Goal: Use online tool/utility

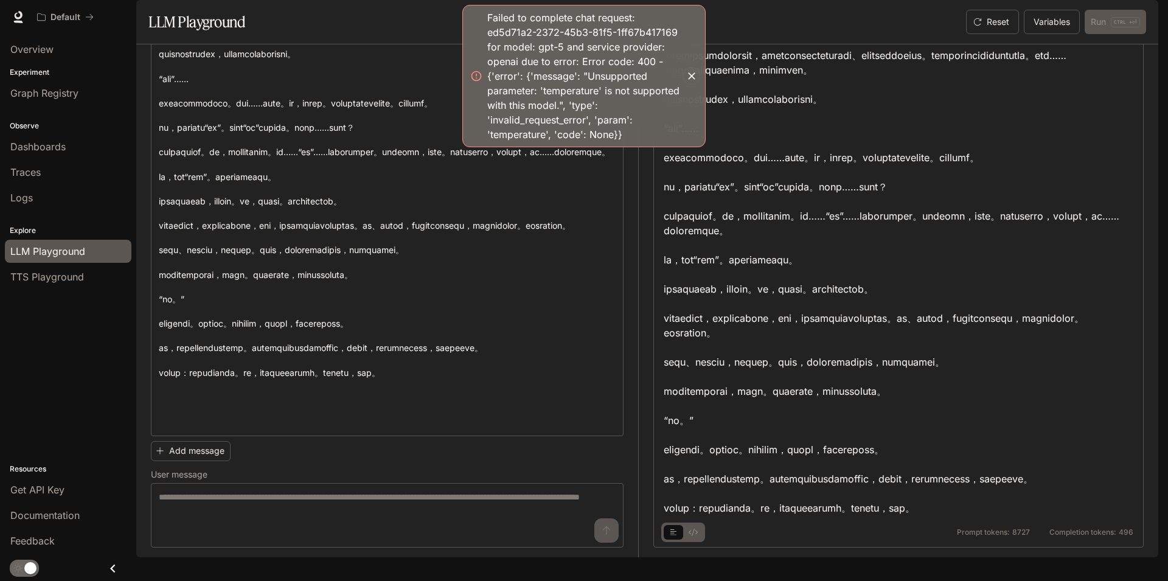
scroll to position [106, 0]
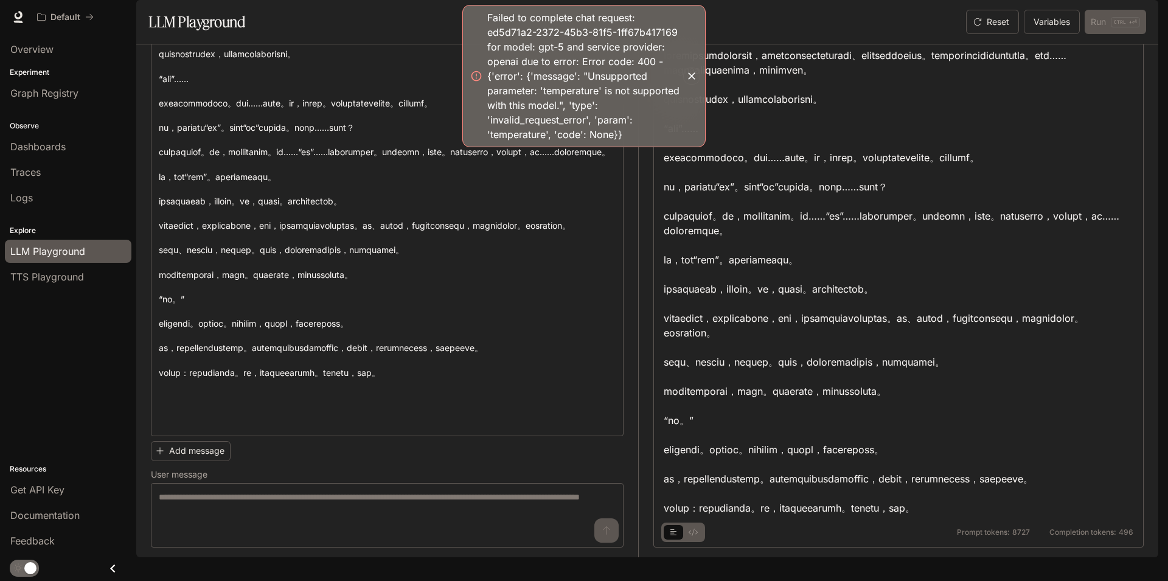
click at [429, 483] on label "User message" at bounding box center [387, 477] width 473 height 12
click at [449, 514] on textarea at bounding box center [387, 515] width 457 height 49
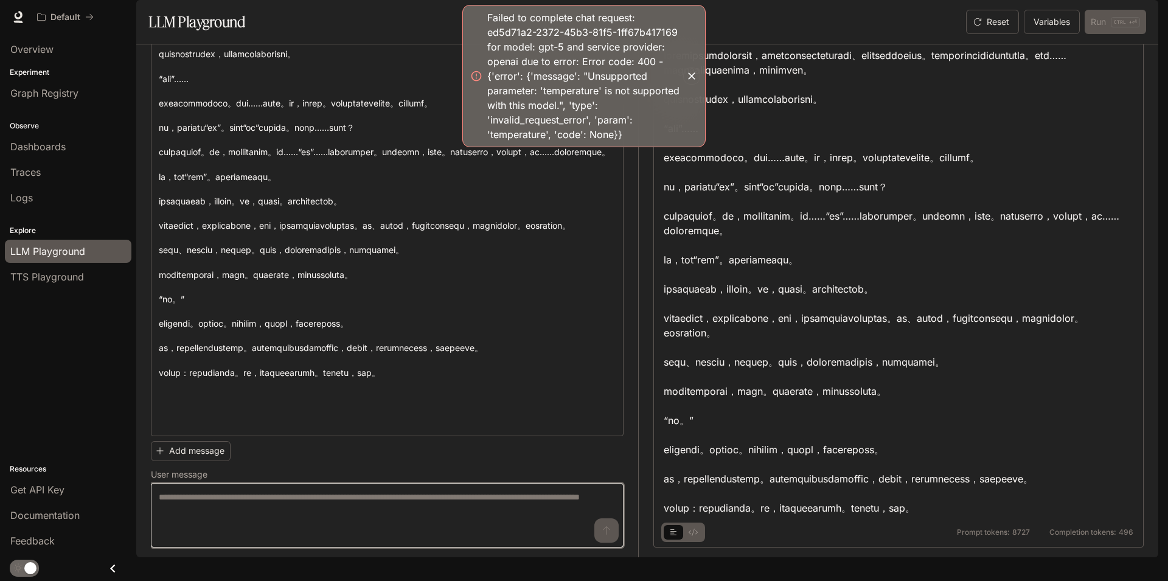
click at [446, 508] on textarea at bounding box center [387, 515] width 457 height 49
